Goal: Task Accomplishment & Management: Manage account settings

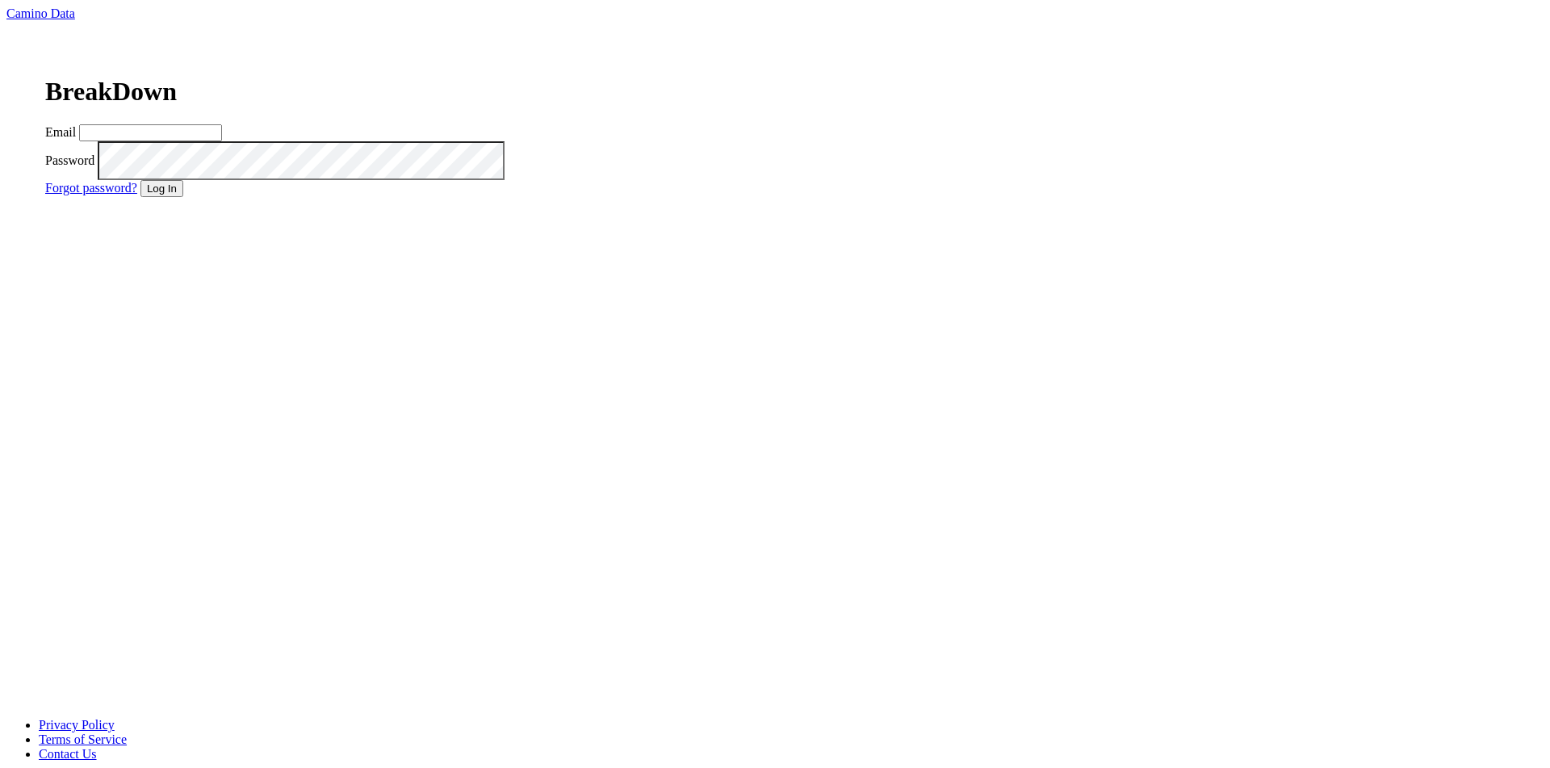
click at [222, 141] on input "Email" at bounding box center [150, 132] width 143 height 17
paste input "drewstapp@jonata.com"
type input "drewstapp@jonata.com"
click at [140, 180] on button "Log In" at bounding box center [161, 188] width 43 height 17
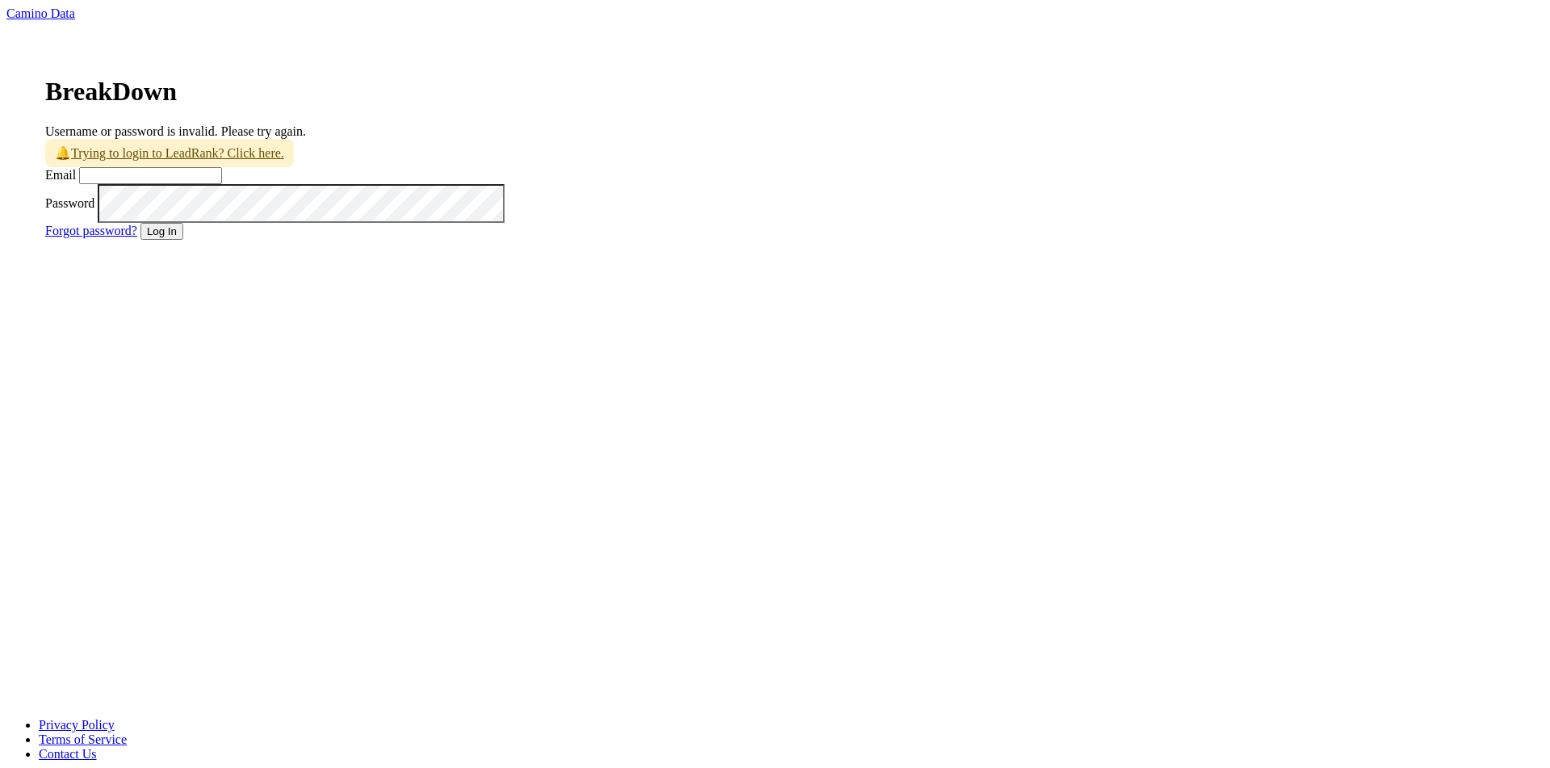
click at [222, 184] on input "Email" at bounding box center [150, 175] width 143 height 17
type input "[EMAIL_ADDRESS][DOMAIN_NAME]"
click at [183, 240] on button "Log In" at bounding box center [161, 231] width 43 height 17
